Goal: Entertainment & Leisure: Consume media (video, audio)

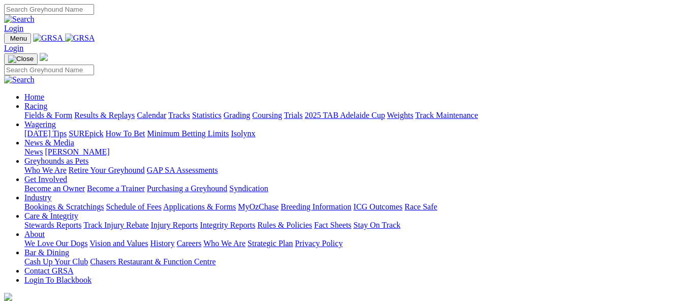
scroll to position [356, 0]
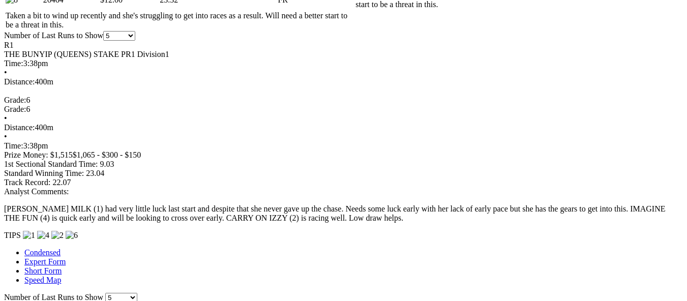
scroll to position [712, 0]
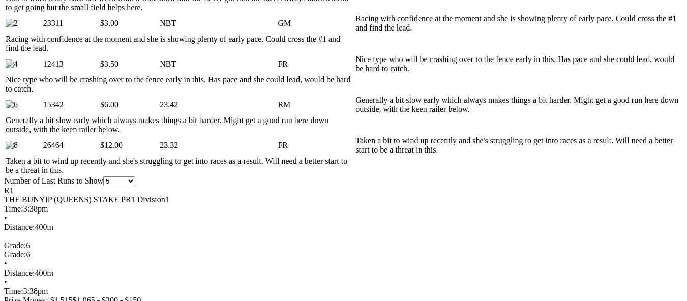
scroll to position [559, 0]
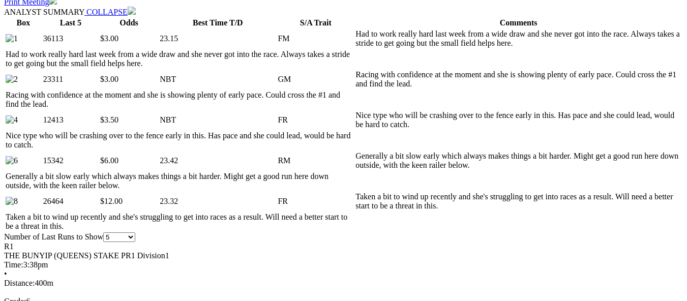
scroll to position [458, 0]
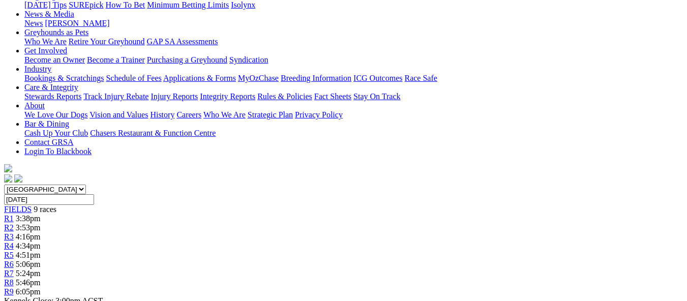
scroll to position [102, 0]
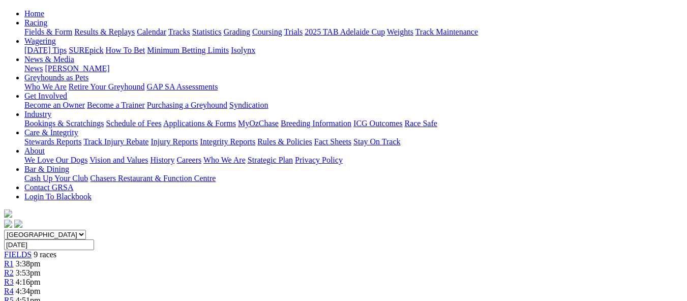
click at [41, 287] on span "4:34pm" at bounding box center [28, 291] width 25 height 9
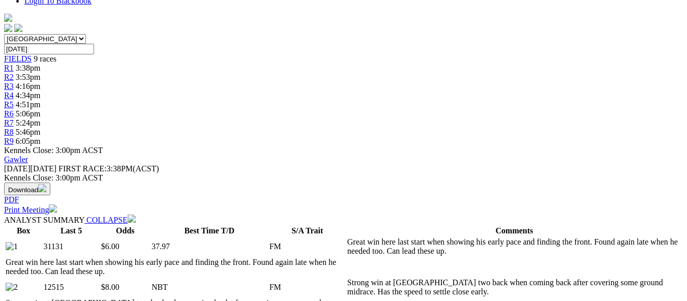
scroll to position [305, 0]
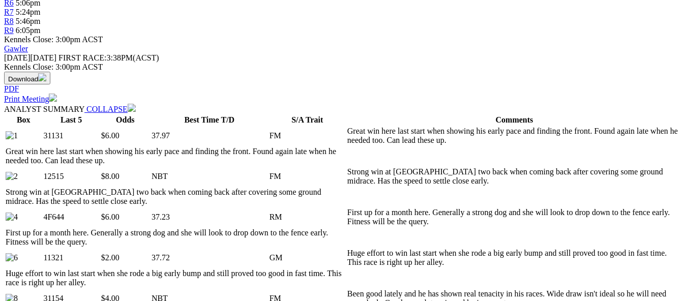
scroll to position [407, 0]
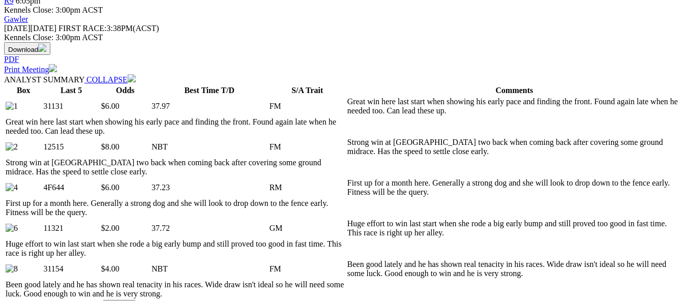
scroll to position [458, 0]
